Goal: Transaction & Acquisition: Purchase product/service

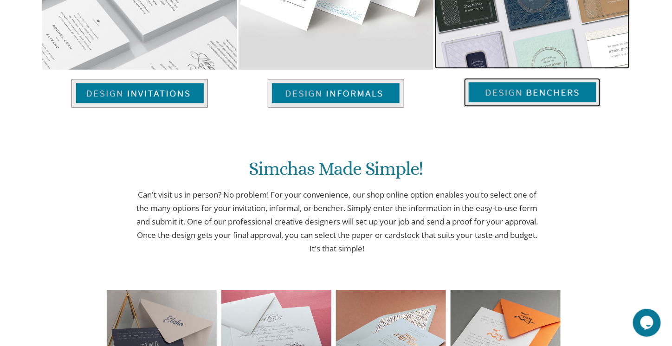
click at [520, 90] on img at bounding box center [532, 92] width 136 height 29
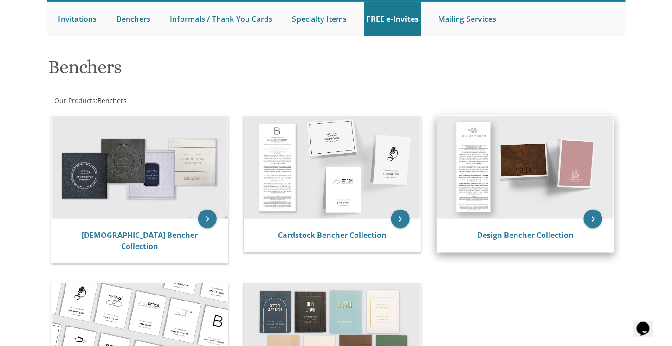
scroll to position [93, 0]
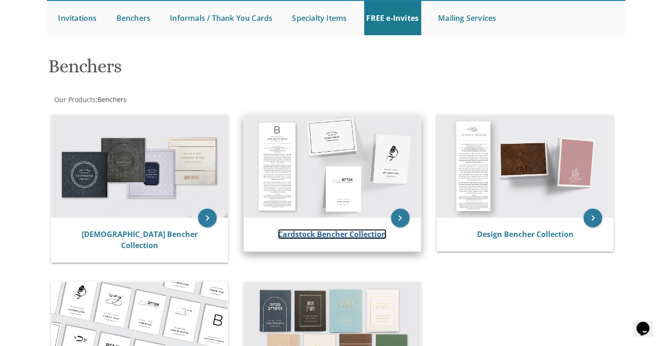
click at [353, 232] on link "Cardstock Bencher Collection" at bounding box center [332, 234] width 109 height 10
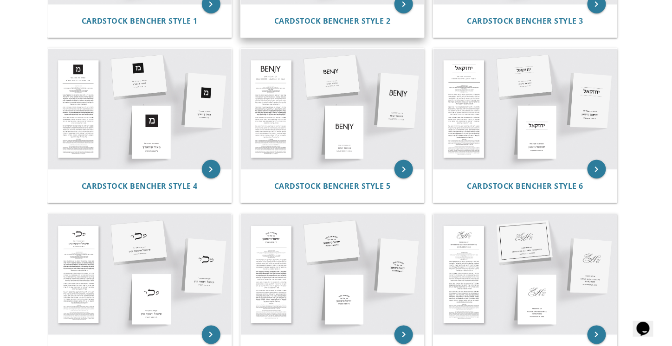
scroll to position [329, 0]
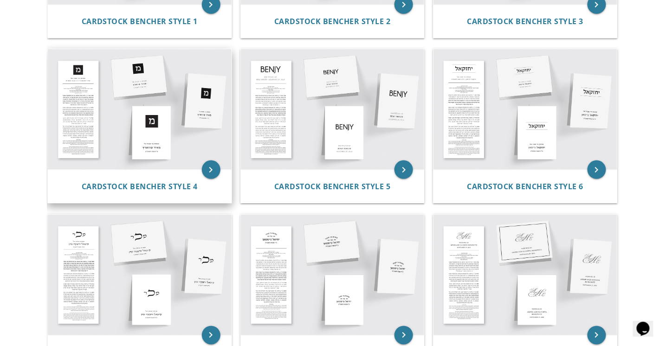
click at [158, 104] on img at bounding box center [140, 109] width 184 height 121
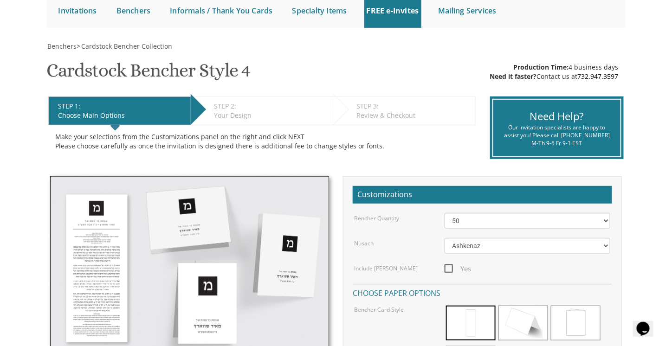
scroll to position [101, 0]
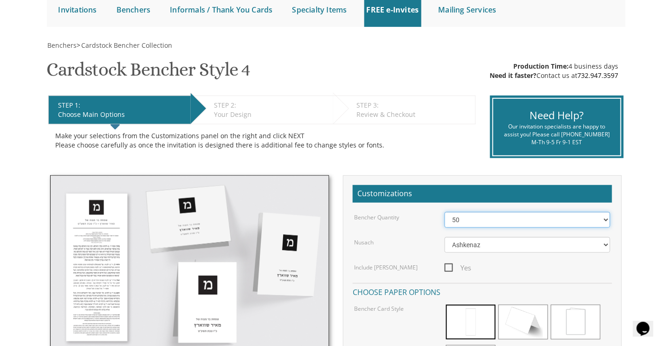
click at [524, 221] on select "50 60 70 80 90 100 125 150 175 200 225 250 275 300 325 350 375 400 425 450 475 …" at bounding box center [527, 220] width 166 height 16
select select "125"
click at [444, 212] on select "50 60 70 80 90 100 125 150 175 200 225 250 275 300 325 350 375 400 425 450 475 …" at bounding box center [527, 220] width 166 height 16
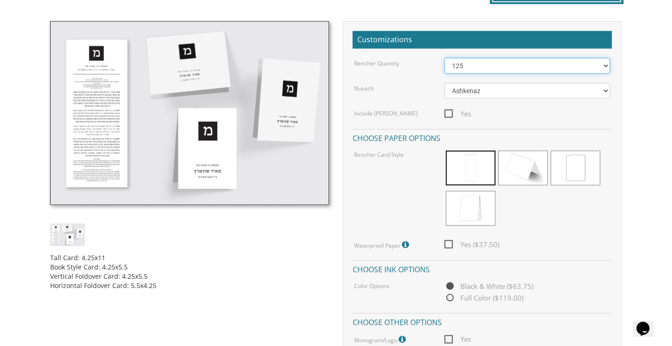
scroll to position [255, 0]
click at [450, 243] on span "Yes ($37.50)" at bounding box center [471, 245] width 55 height 12
click at [450, 243] on input "Yes ($37.50)" at bounding box center [447, 244] width 6 height 6
checkbox input "true"
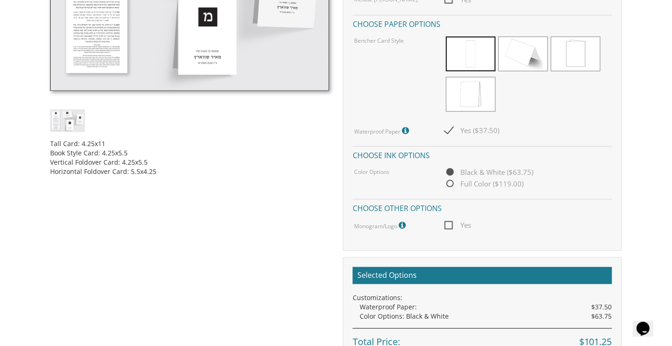
scroll to position [374, 0]
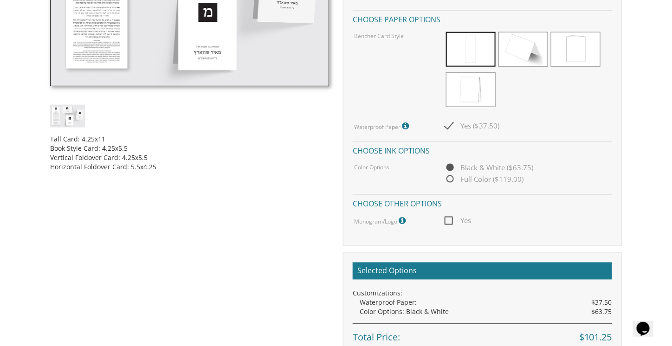
click at [444, 218] on div "Yes" at bounding box center [527, 221] width 180 height 12
click at [451, 219] on span "Yes" at bounding box center [457, 221] width 27 height 12
click at [450, 219] on input "Yes" at bounding box center [447, 220] width 6 height 6
checkbox input "true"
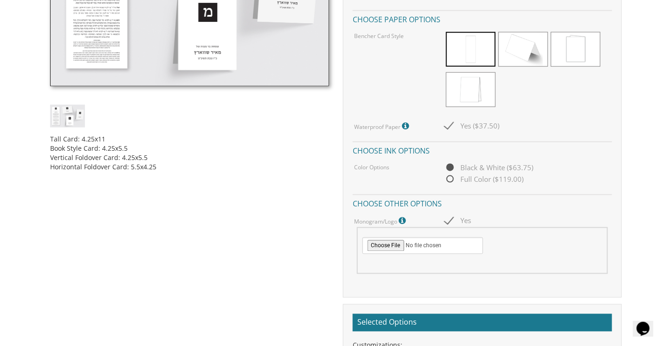
type input "C:\fakepath\jm.jpg"
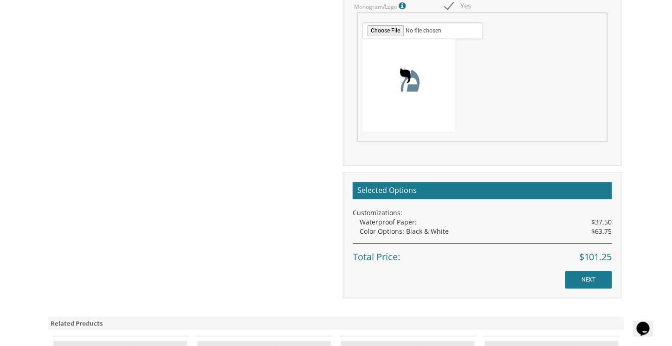
scroll to position [589, 0]
click at [587, 278] on input "NEXT" at bounding box center [588, 280] width 47 height 18
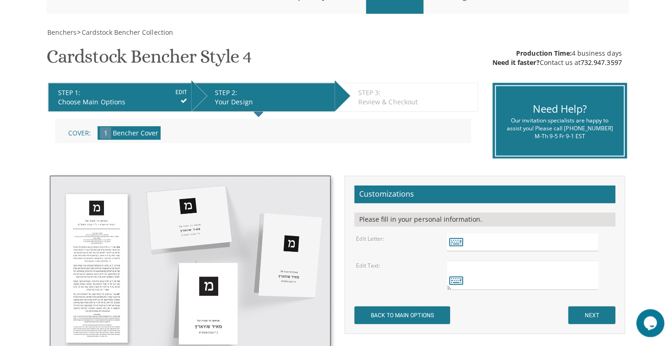
scroll to position [113, 0]
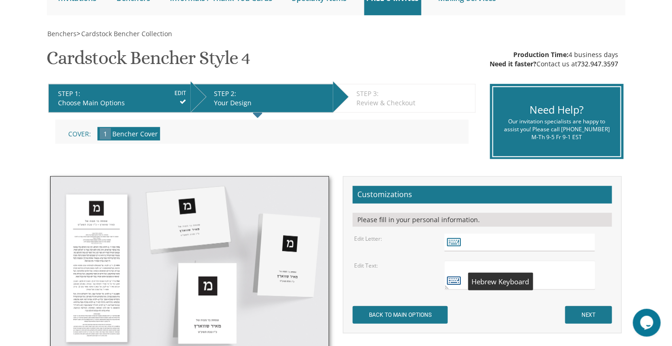
click at [455, 281] on icon at bounding box center [454, 280] width 14 height 13
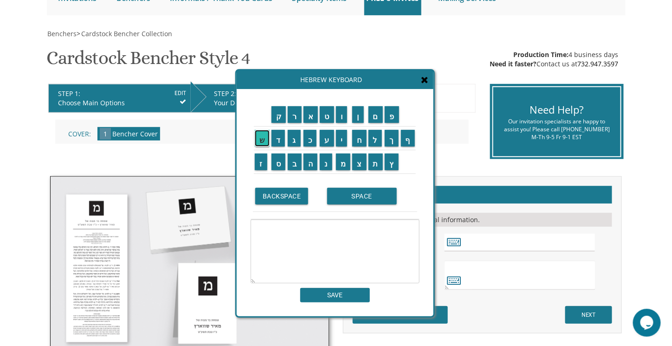
click at [259, 145] on input "ש" at bounding box center [262, 138] width 15 height 17
click at [346, 167] on input "מ" at bounding box center [343, 162] width 15 height 17
click at [360, 139] on input "ח" at bounding box center [359, 138] width 14 height 17
click at [375, 162] on input "ת" at bounding box center [375, 162] width 15 height 17
click at [298, 161] on input "ב" at bounding box center [295, 162] width 14 height 17
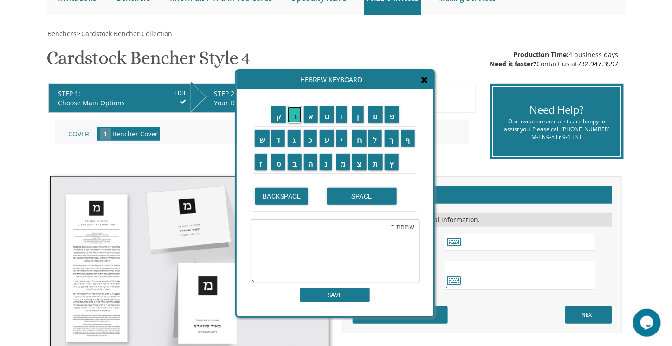
click at [294, 111] on input "ר" at bounding box center [295, 114] width 14 height 17
click at [347, 158] on input "מ" at bounding box center [343, 162] width 15 height 17
click at [360, 160] on input "צ" at bounding box center [359, 162] width 14 height 17
click at [344, 122] on input "ו" at bounding box center [342, 114] width 12 height 17
click at [315, 166] on input "ה" at bounding box center [310, 162] width 14 height 17
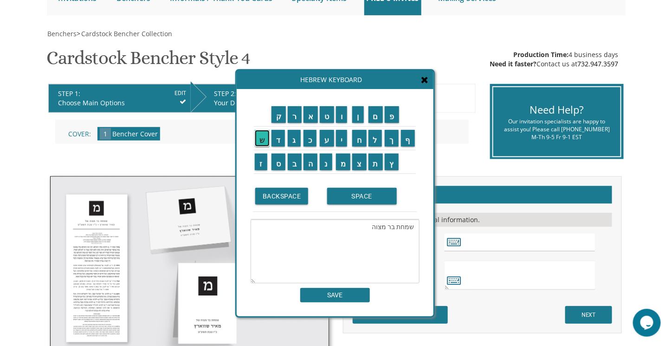
click at [260, 141] on input "ש" at bounding box center [262, 138] width 15 height 17
click at [376, 135] on input "ל" at bounding box center [375, 138] width 14 height 17
click at [343, 139] on input "י" at bounding box center [342, 138] width 12 height 17
click at [312, 161] on input "ה" at bounding box center [310, 162] width 14 height 17
click at [343, 114] on input "ו" at bounding box center [342, 114] width 12 height 17
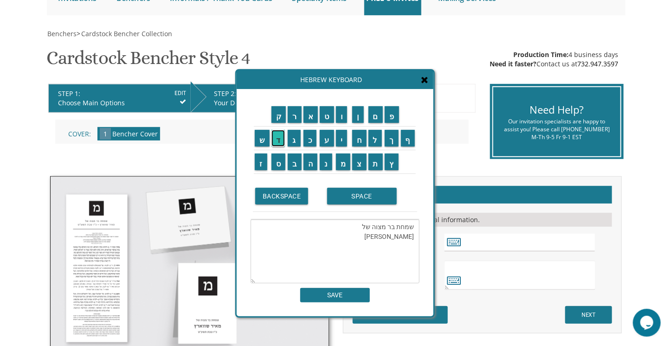
click at [279, 137] on input "ד" at bounding box center [278, 138] width 14 height 17
click at [314, 171] on td "ה" at bounding box center [310, 162] width 17 height 24
click at [311, 163] on input "ה" at bounding box center [310, 162] width 14 height 17
click at [341, 158] on input "מ" at bounding box center [343, 162] width 15 height 17
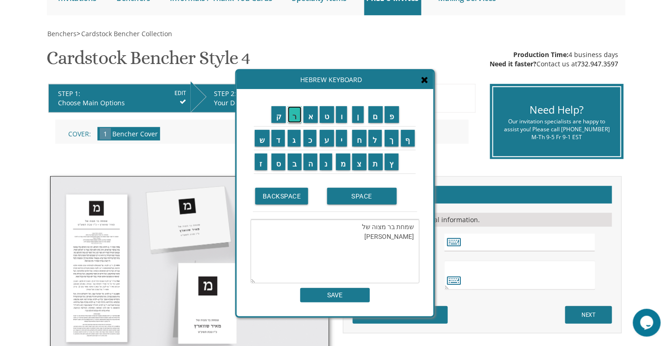
click at [299, 111] on input "ר" at bounding box center [295, 114] width 14 height 17
click at [278, 133] on input "ד" at bounding box center [278, 138] width 14 height 17
click at [307, 135] on input "כ" at bounding box center [309, 138] width 13 height 17
click at [342, 132] on input "י" at bounding box center [342, 138] width 12 height 17
click at [342, 160] on input "מ" at bounding box center [343, 162] width 15 height 17
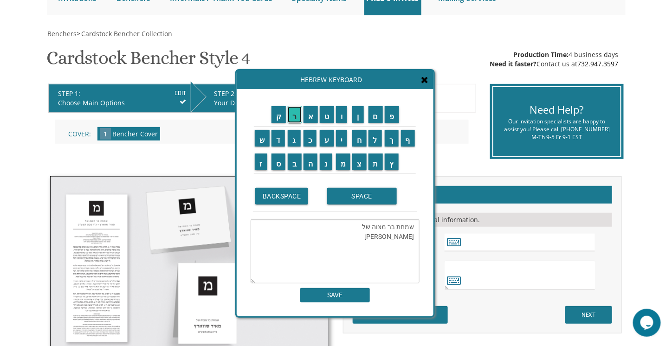
click at [294, 117] on input "ר" at bounding box center [295, 114] width 14 height 17
click at [346, 158] on input "מ" at bounding box center [343, 162] width 15 height 17
click at [342, 116] on input "ו" at bounding box center [342, 114] width 12 height 17
click at [290, 121] on input "ר" at bounding box center [295, 114] width 14 height 17
click at [360, 235] on textarea "שמחת בר מצוה של יהודה מרדכי מרמור" at bounding box center [335, 251] width 169 height 64
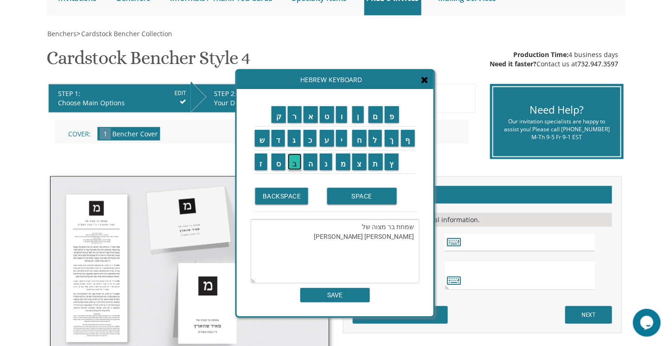
click at [293, 162] on input "ב" at bounding box center [295, 162] width 14 height 17
click at [315, 143] on input "כ" at bounding box center [309, 138] width 13 height 17
click at [278, 159] on input "ס" at bounding box center [278, 162] width 14 height 17
click at [378, 141] on input "ל" at bounding box center [375, 138] width 14 height 17
click at [342, 137] on input "י" at bounding box center [342, 138] width 12 height 17
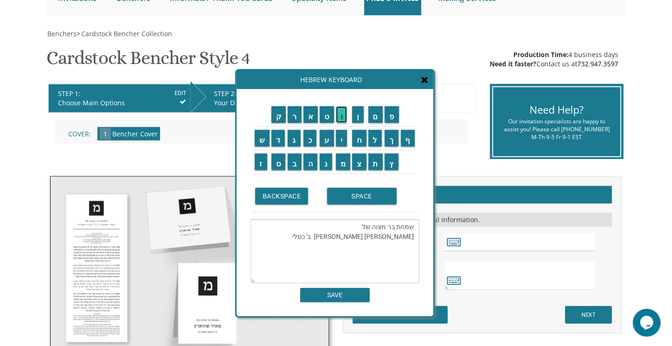
click at [342, 116] on input "ו" at bounding box center [342, 114] width 12 height 17
click at [375, 159] on input "ת" at bounding box center [375, 162] width 15 height 17
click at [263, 139] on input "ש" at bounding box center [262, 138] width 15 height 17
click at [396, 114] on input "פ" at bounding box center [392, 114] width 14 height 17
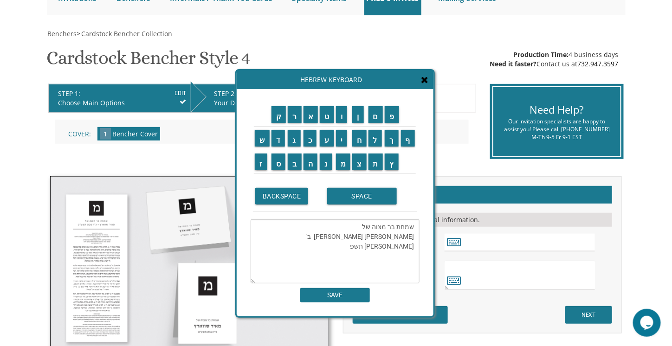
click at [319, 236] on textarea "שמחת בר מצוה של יהודה מרדכי מרמור ב' כסליו תשפ" at bounding box center [335, 251] width 169 height 64
click at [345, 111] on input "ו" at bounding box center [342, 114] width 12 height 17
type textarea "שמחת בר מצוה של יהודה מרדכי מרמור ב' כסליו תשפ"ו"
click at [308, 265] on textarea "שמחת בר מצוה של יהודה מרדכי מרמור ב' כסליו תשפ"ו" at bounding box center [335, 251] width 169 height 64
click at [334, 293] on input "SAVE" at bounding box center [335, 295] width 70 height 14
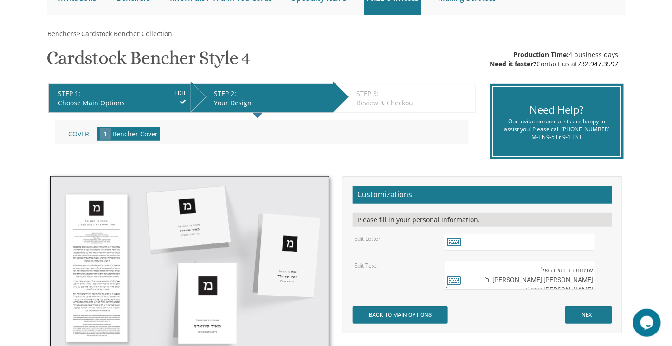
type textarea "שמחת בר מצוה של יהודה מרדכי מרמור ב' כסליו תשפ"ו"
click at [469, 245] on input "text" at bounding box center [519, 243] width 151 height 18
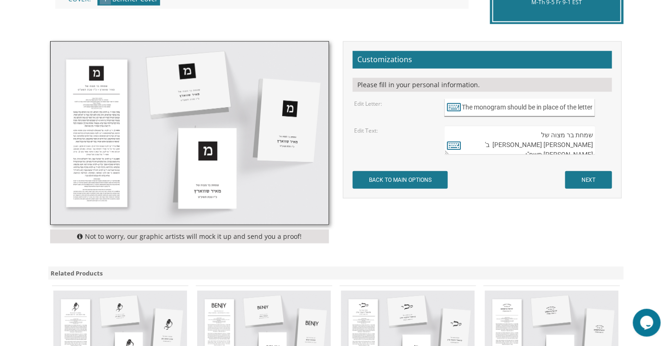
scroll to position [247, 0]
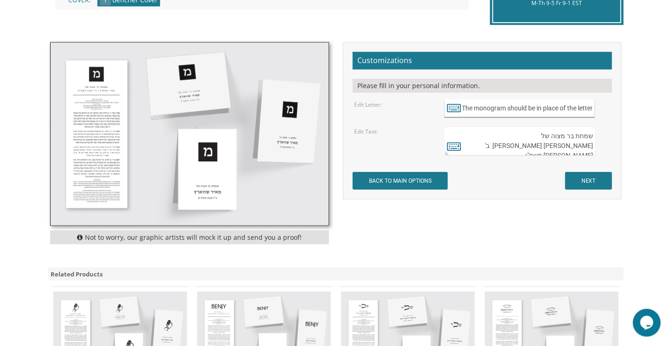
type input "The monogram should be in place of the letter"
click at [590, 180] on input "NEXT" at bounding box center [588, 181] width 47 height 18
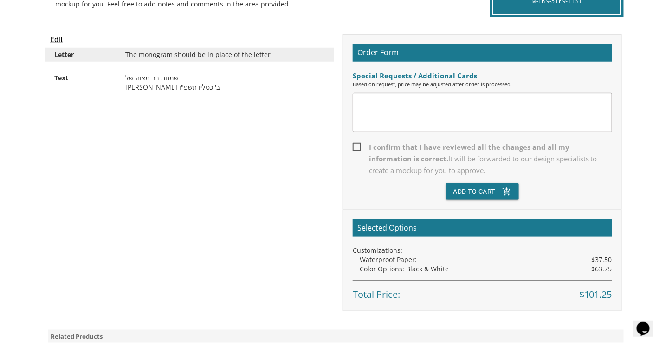
scroll to position [244, 0]
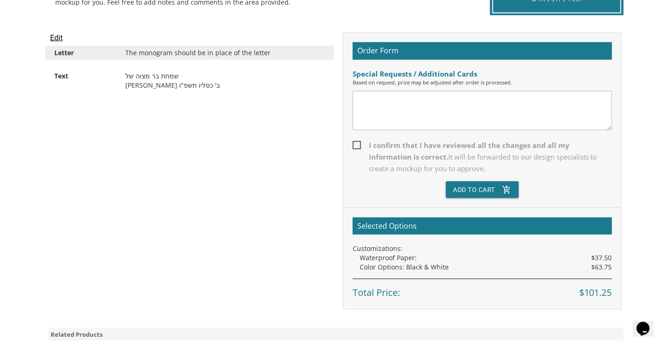
click at [357, 141] on span "I confirm that I have reviewed all the changes and all my information is correc…" at bounding box center [482, 157] width 259 height 35
click at [357, 141] on input "I confirm that I have reviewed all the changes and all my information is correc…" at bounding box center [356, 144] width 6 height 6
checkbox input "true"
click at [480, 186] on button "Add To Cart add_shopping_cart" at bounding box center [482, 189] width 73 height 17
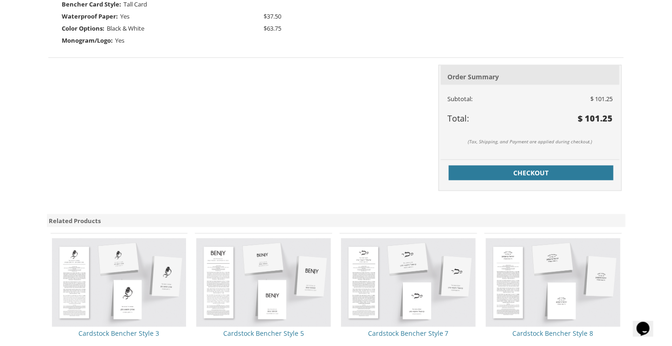
scroll to position [365, 0]
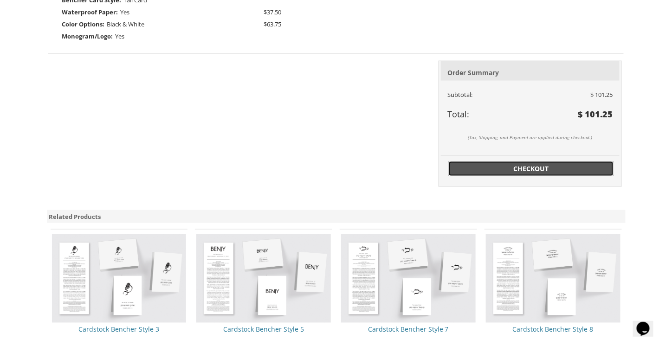
click at [491, 167] on span "Checkout" at bounding box center [531, 168] width 154 height 9
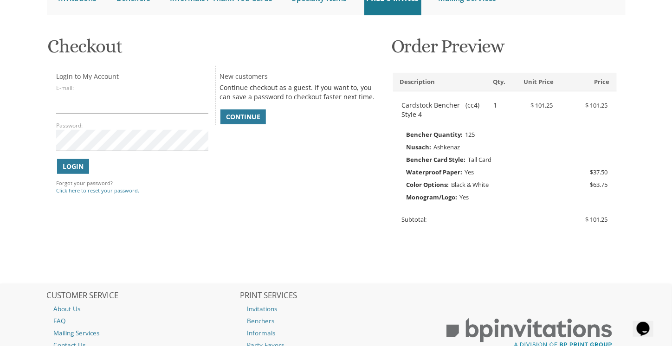
scroll to position [116, 0]
click at [254, 117] on span "Continue" at bounding box center [243, 117] width 34 height 9
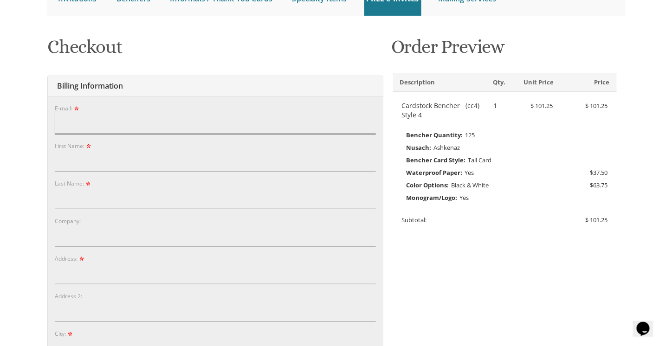
click at [172, 130] on input "E-mail:" at bounding box center [215, 123] width 321 height 21
type input "naamahisraeli@gmail.com"
click at [103, 164] on input "First Name:" at bounding box center [215, 160] width 321 height 21
type input "Naamah"
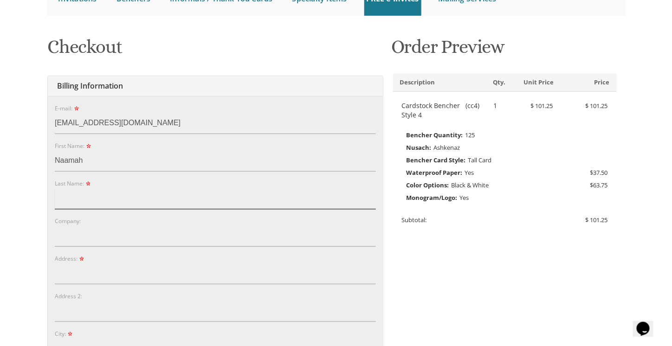
click at [71, 190] on input "Last Name:" at bounding box center [215, 198] width 321 height 21
type input "Marmor"
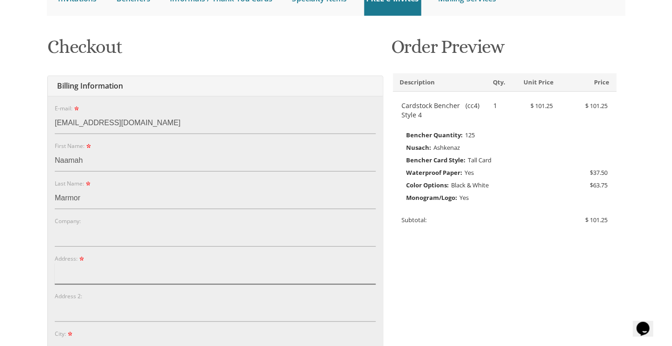
click at [71, 270] on input "Address:" at bounding box center [215, 273] width 321 height 21
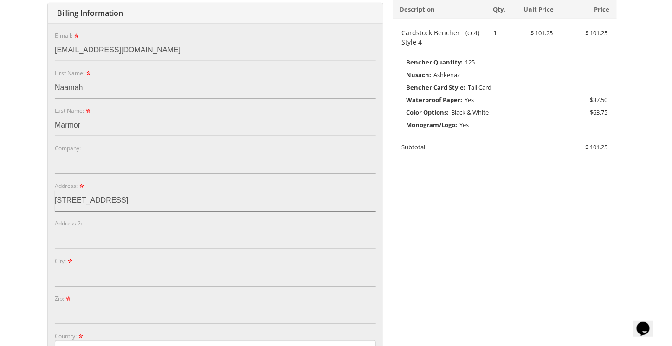
scroll to position [190, 0]
type input "1041 NE 165th Terrace"
click at [63, 271] on input "City:" at bounding box center [215, 274] width 321 height 21
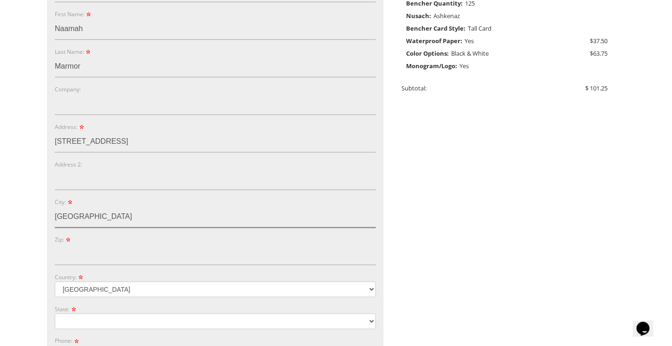
scroll to position [248, 0]
type input "North Miami Beach"
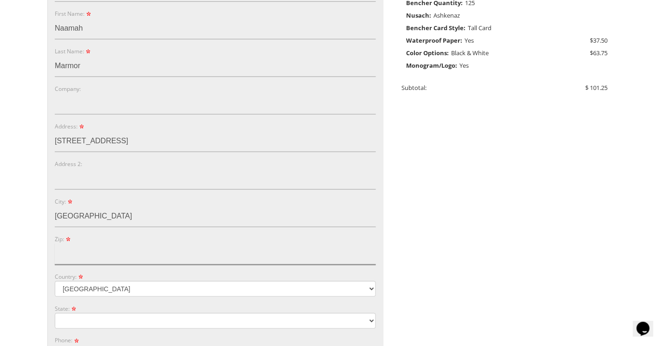
click at [71, 260] on input "Zip:" at bounding box center [215, 254] width 321 height 21
type input "33162"
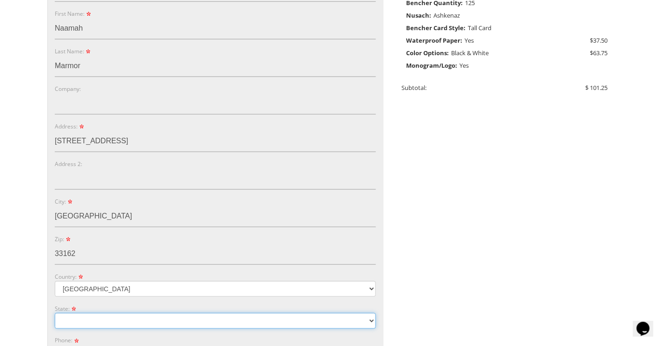
click at [81, 321] on select "Alabama Alaska Guam" at bounding box center [215, 321] width 321 height 16
select select "FL"
click at [55, 313] on select "Alabama Alaska Guam" at bounding box center [215, 321] width 321 height 16
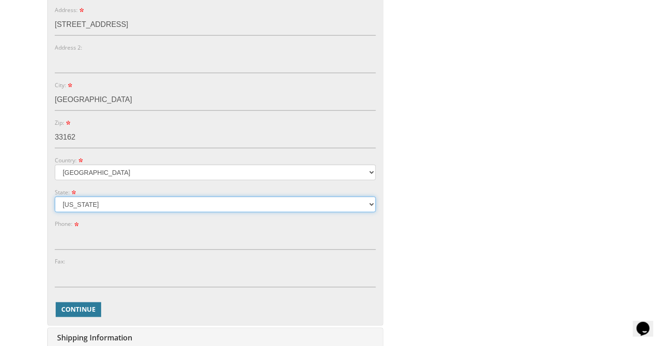
scroll to position [365, 0]
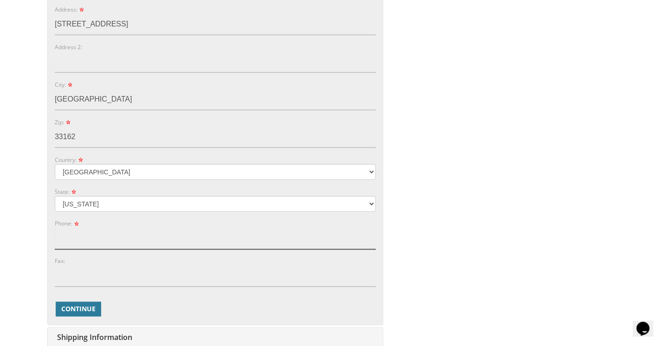
click at [77, 237] on input "Phone:" at bounding box center [215, 238] width 321 height 21
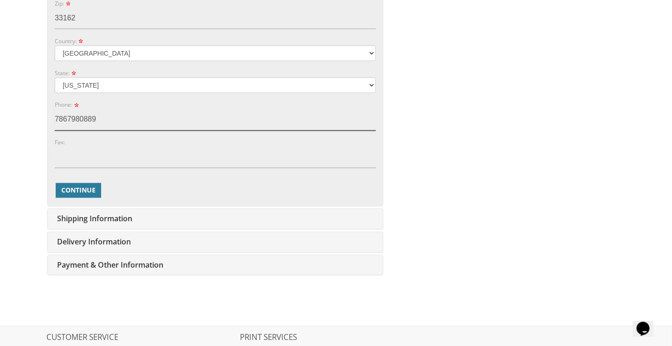
scroll to position [487, 0]
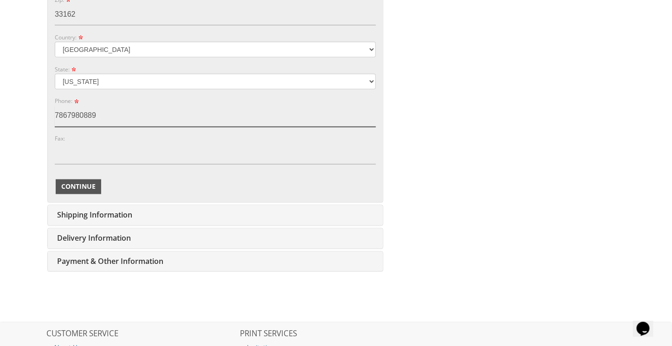
type input "7867980889"
click at [81, 185] on span "Continue" at bounding box center [78, 186] width 34 height 9
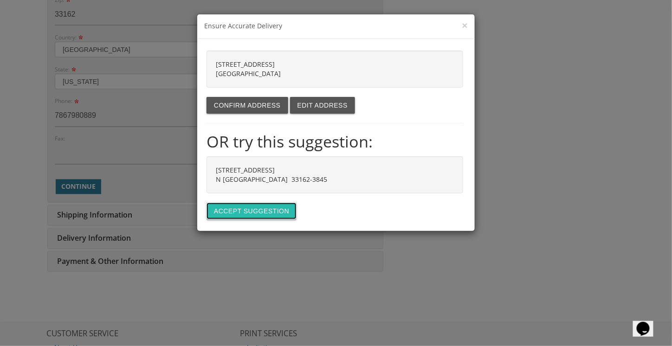
click at [254, 212] on button "Accept suggestion" at bounding box center [251, 211] width 90 height 17
type input "1041 NE 165TH TER"
type input "N MIAMI BEACH"
type input "33162-3845"
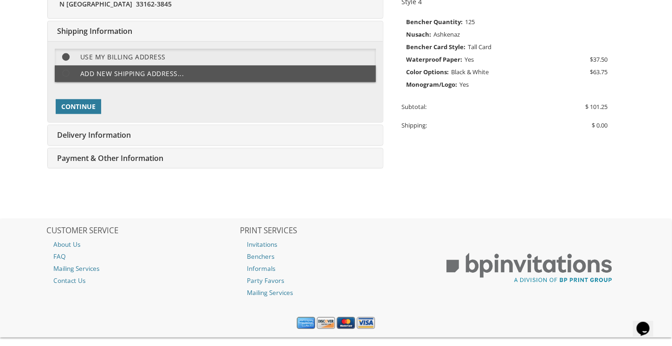
scroll to position [232, 0]
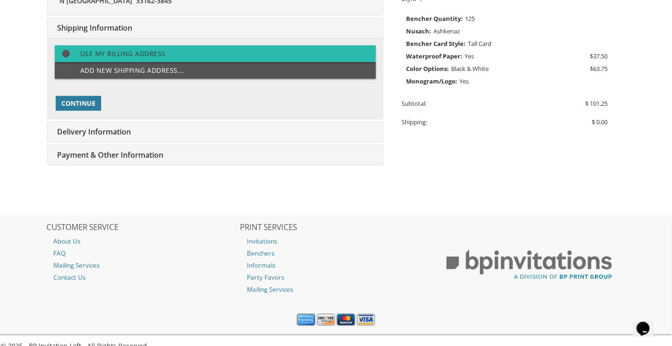
click at [67, 56] on span at bounding box center [70, 54] width 20 height 12
click at [94, 53] on label "Use my billing address" at bounding box center [215, 53] width 321 height 17
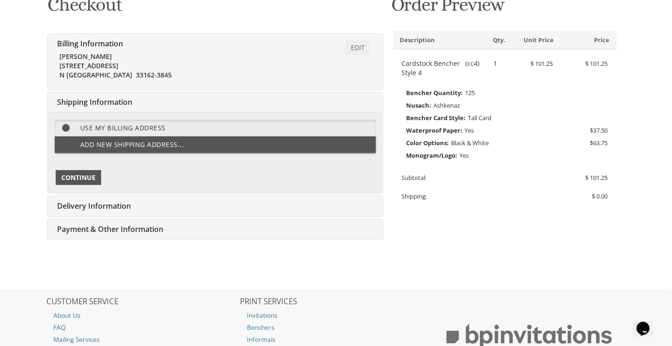
scroll to position [158, 0]
click at [78, 173] on span "Continue" at bounding box center [78, 177] width 34 height 9
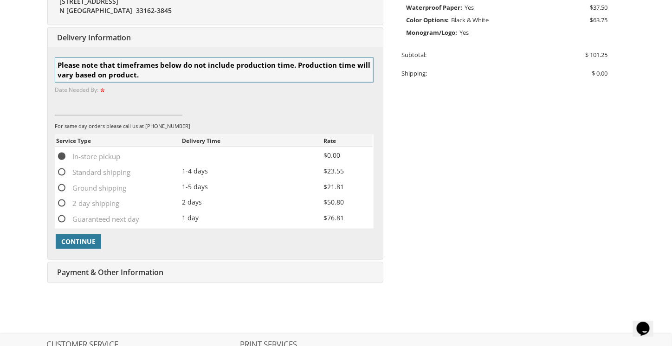
scroll to position [290, 0]
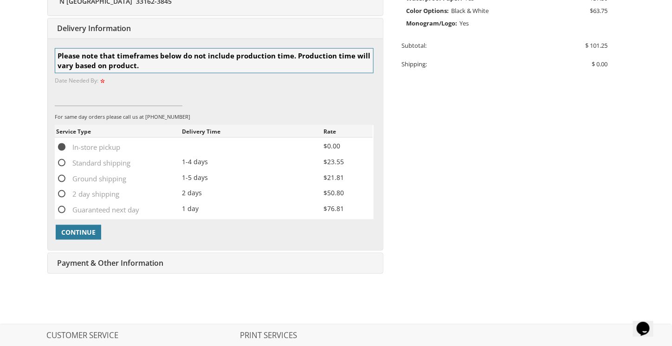
click at [61, 160] on span "Standard shipping" at bounding box center [93, 163] width 74 height 12
click at [61, 160] on input "Standard shipping" at bounding box center [59, 162] width 6 height 6
radio input "true"
click at [60, 173] on span "Ground shipping" at bounding box center [91, 179] width 70 height 12
click at [60, 175] on input "Ground shipping" at bounding box center [59, 178] width 6 height 6
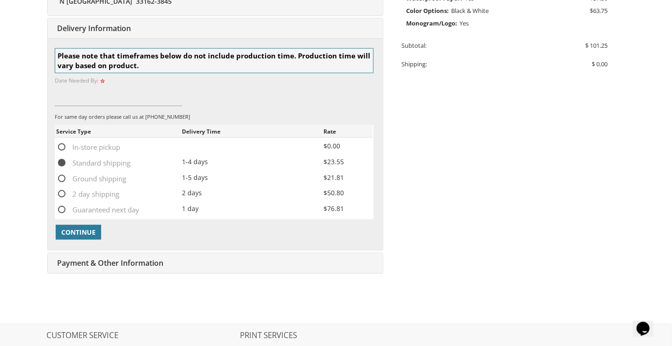
radio input "true"
click at [76, 229] on span "Continue" at bounding box center [78, 232] width 34 height 9
type input "11/1/2025"
click at [86, 228] on span "Continue" at bounding box center [78, 232] width 34 height 9
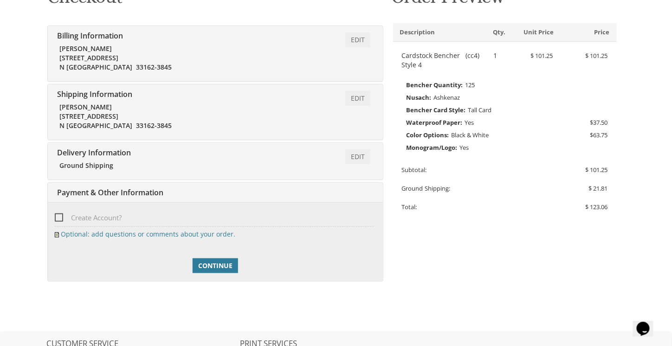
scroll to position [165, 0]
click at [219, 262] on span "Continue" at bounding box center [215, 266] width 34 height 9
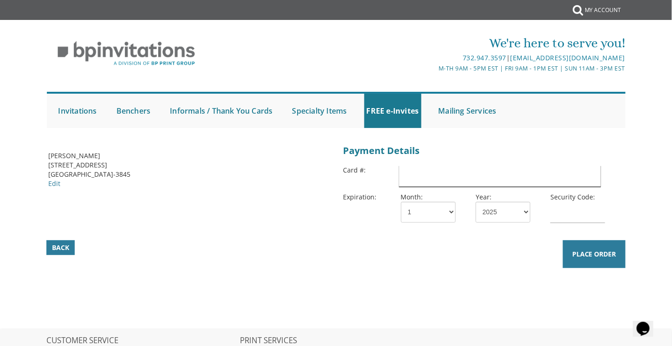
click at [442, 170] on input "text" at bounding box center [500, 176] width 202 height 21
type input "4147099052265756"
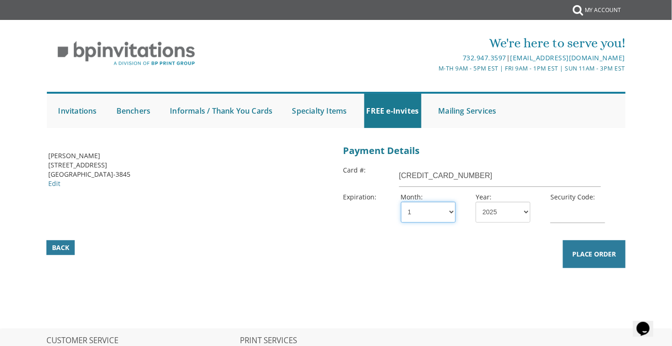
click at [444, 217] on select "1 2 3 4 5 6 7 8 9 10 11 12" at bounding box center [428, 212] width 55 height 21
select select "04"
click at [401, 202] on select "1 2 3 4 5 6 7 8 9 10 11 12" at bounding box center [428, 212] width 55 height 21
click at [507, 212] on select "2025 2026 2027 2028 2029 2030 2031 2032 2033 2034 2035" at bounding box center [502, 212] width 55 height 21
select select "27"
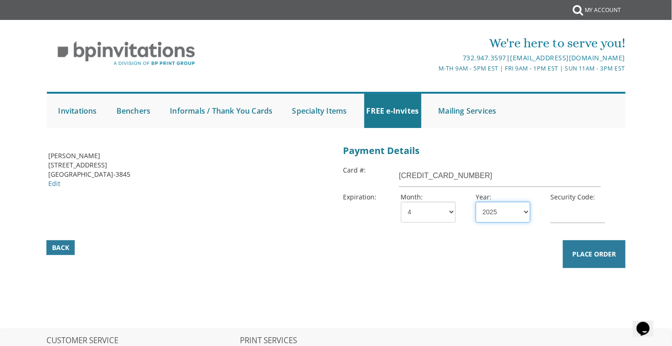
click at [475, 202] on select "2025 2026 2027 2028 2029 2030 2031 2032 2033 2034 2035" at bounding box center [502, 212] width 55 height 21
click at [568, 210] on input "text" at bounding box center [577, 212] width 55 height 21
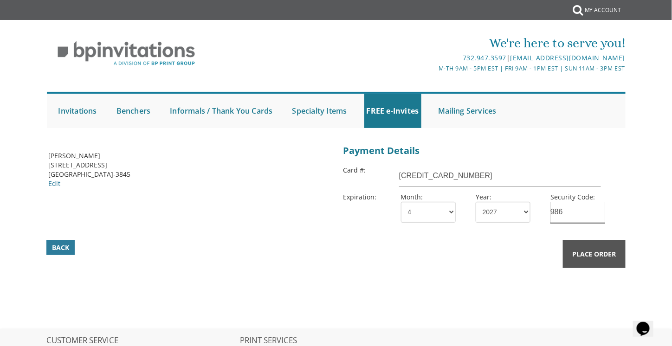
type input "986"
click at [585, 262] on button "Place Order" at bounding box center [594, 254] width 63 height 28
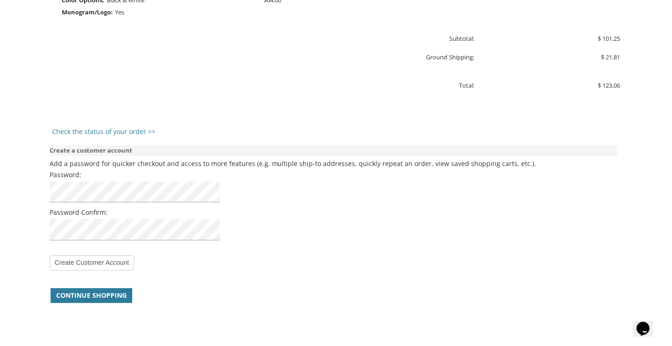
scroll to position [611, 0]
click at [98, 259] on input "Create Customer Account" at bounding box center [92, 262] width 84 height 15
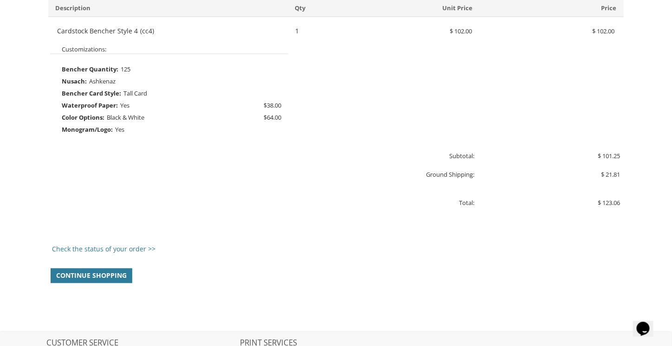
scroll to position [520, 0]
click at [136, 248] on link "Check the status of your order >>" at bounding box center [103, 249] width 103 height 9
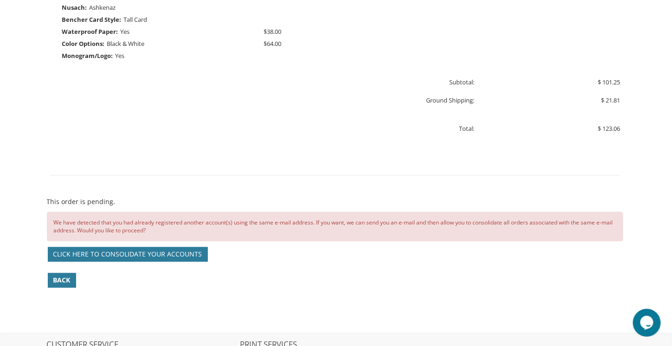
scroll to position [496, 0]
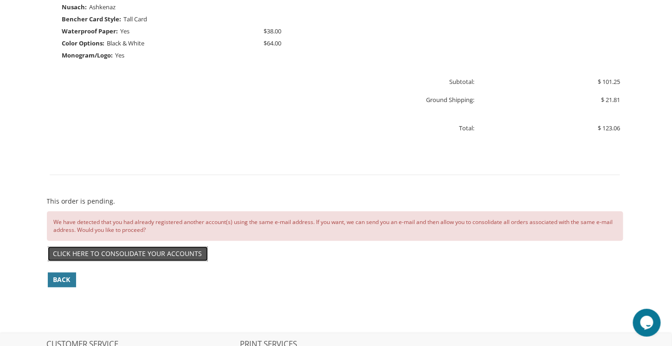
click at [156, 252] on link "Click here to consolidate your accounts" at bounding box center [128, 254] width 160 height 15
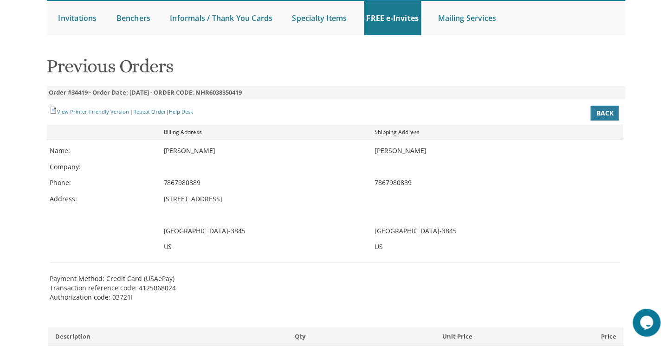
scroll to position [84, 0]
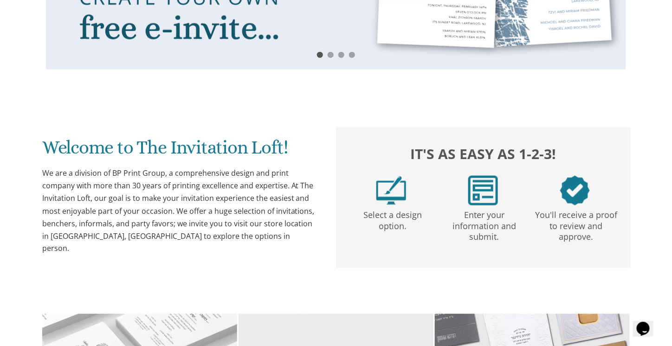
scroll to position [329, 0]
